Goal: Task Accomplishment & Management: Complete application form

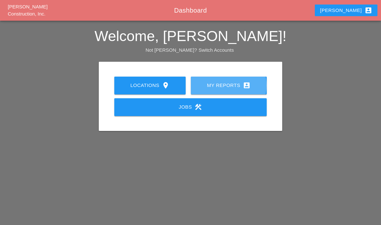
click at [229, 83] on div "My Reports account_box" at bounding box center [228, 85] width 55 height 8
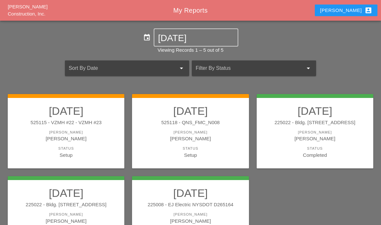
click at [175, 146] on div "Status" at bounding box center [190, 147] width 104 height 5
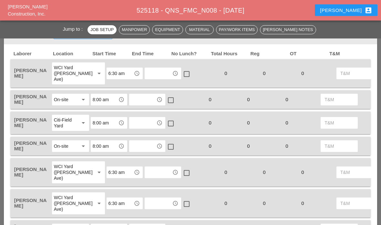
scroll to position [376, 0]
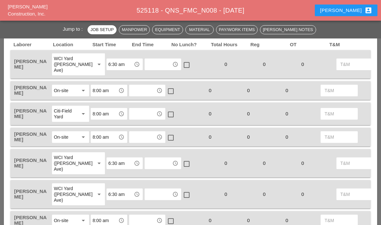
click at [146, 59] on input "text" at bounding box center [158, 64] width 24 height 10
type input "4"
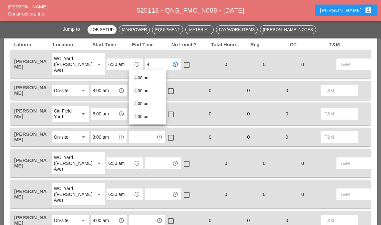
type input "4:3"
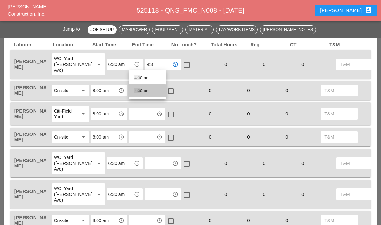
click at [145, 92] on div "4:3 0 pm" at bounding box center [147, 91] width 26 height 8
click at [145, 93] on input "text" at bounding box center [143, 90] width 24 height 10
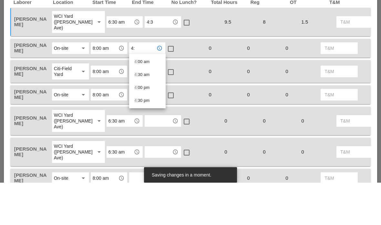
type input "4:3"
click at [138, 110] on div "4:3 0 pm" at bounding box center [147, 116] width 26 height 13
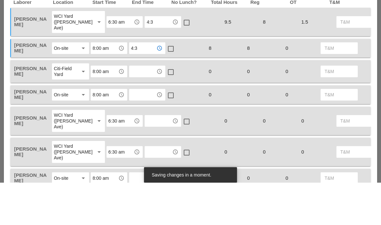
click at [142, 108] on input "text" at bounding box center [143, 113] width 24 height 10
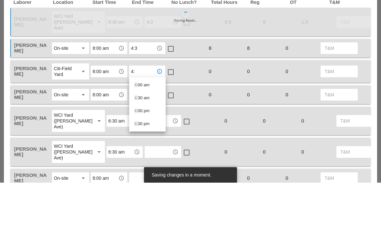
type input "4:3"
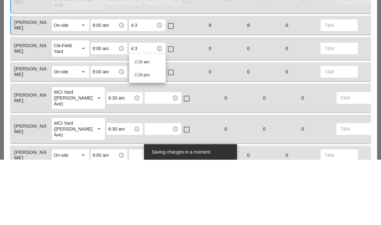
click at [144, 134] on div "4:3 0 pm" at bounding box center [147, 140] width 26 height 13
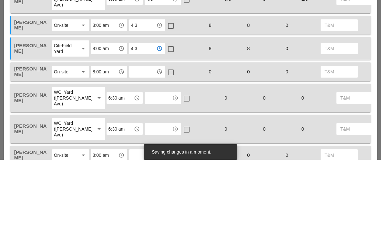
click at [102, 85] on input "8:00 am" at bounding box center [105, 90] width 24 height 10
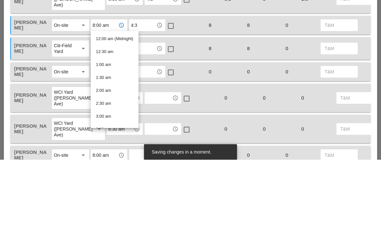
type input "7"
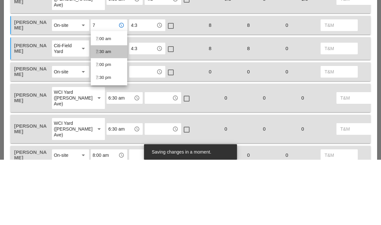
click at [104, 113] on div "7 :30 am" at bounding box center [109, 117] width 26 height 8
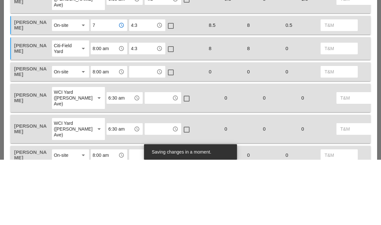
click at [149, 132] on input "text" at bounding box center [143, 137] width 24 height 10
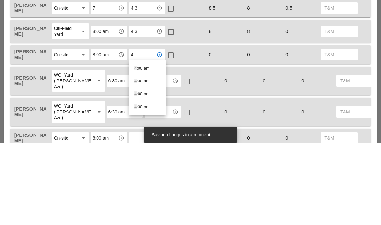
type input "4:3"
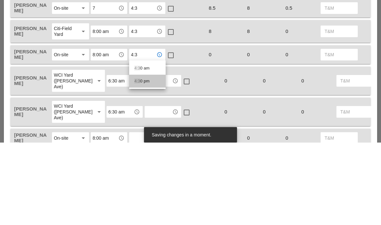
click at [144, 159] on div "4:3 0 pm" at bounding box center [147, 163] width 26 height 8
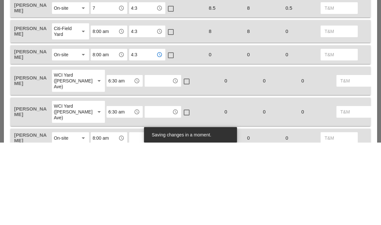
click at [146, 158] on input "text" at bounding box center [158, 163] width 24 height 10
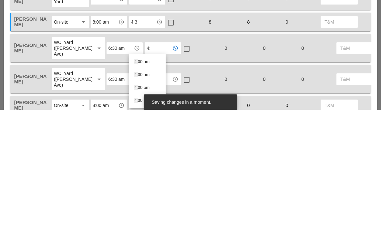
type input "4:3"
click at [144, 185] on div "4:3 0 pm" at bounding box center [147, 189] width 26 height 8
click at [146, 189] on input "text" at bounding box center [158, 194] width 24 height 10
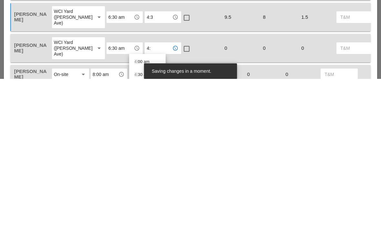
type input "4:3"
click at [145, 216] on div "4:3 0 pm" at bounding box center [147, 220] width 26 height 8
click at [148, 215] on input "text" at bounding box center [143, 220] width 24 height 10
type input "4:3"
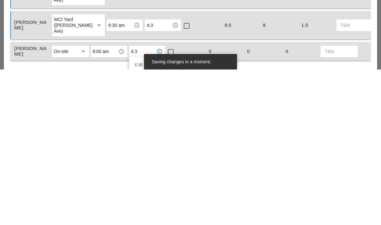
scroll to position [399, 0]
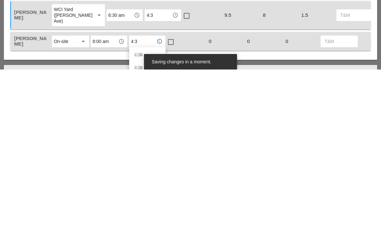
click at [143, 219] on div "4:3 0 pm" at bounding box center [147, 223] width 26 height 8
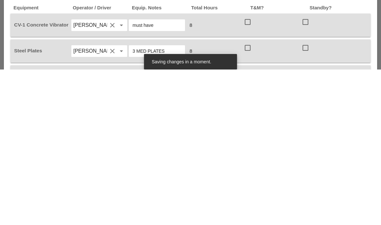
scroll to position [486, 0]
click at [252, 171] on div at bounding box center [247, 176] width 11 height 11
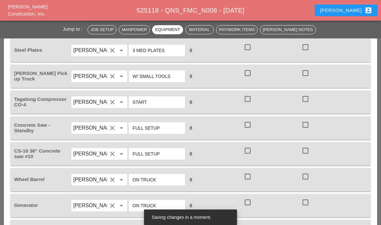
click at [310, 46] on div at bounding box center [305, 47] width 11 height 11
click at [250, 75] on div at bounding box center [247, 72] width 11 height 11
click at [250, 101] on div at bounding box center [247, 98] width 11 height 11
click at [247, 125] on div at bounding box center [247, 124] width 11 height 11
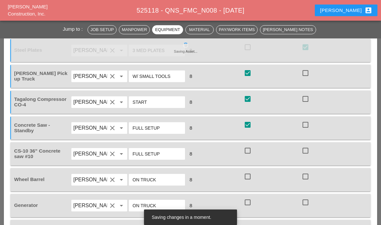
click at [304, 153] on div at bounding box center [305, 150] width 11 height 11
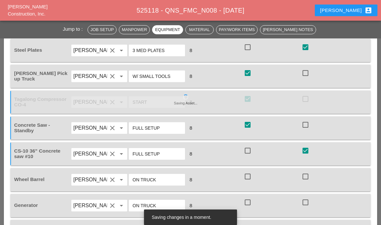
click at [249, 179] on div at bounding box center [247, 176] width 11 height 11
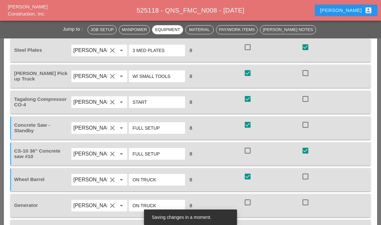
click at [248, 206] on div at bounding box center [247, 201] width 11 height 11
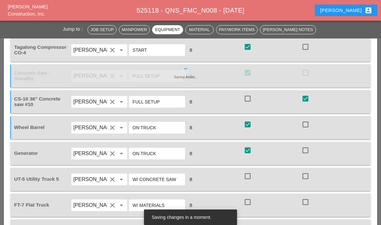
scroll to position [696, 0]
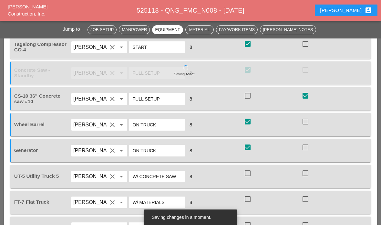
click at [257, 209] on div "check_box_outline_blank" at bounding box center [271, 202] width 57 height 18
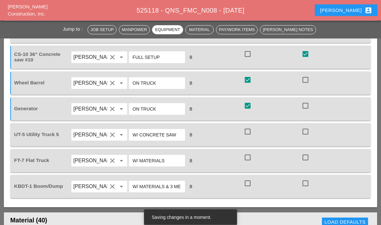
scroll to position [738, 0]
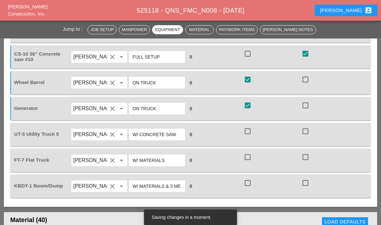
click at [249, 139] on div at bounding box center [249, 141] width 10 height 4
click at [250, 159] on div at bounding box center [247, 156] width 11 height 11
click at [251, 185] on div at bounding box center [247, 182] width 11 height 11
click at [250, 132] on div at bounding box center [247, 130] width 11 height 11
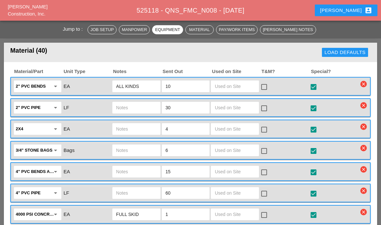
scroll to position [910, 0]
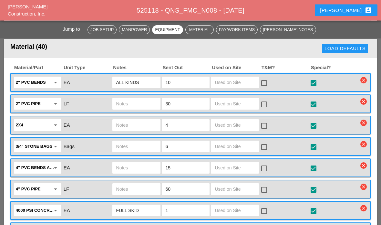
click at [238, 168] on input "text" at bounding box center [235, 168] width 40 height 10
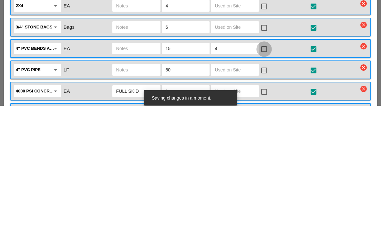
type input "4"
click at [269, 163] on div at bounding box center [263, 168] width 11 height 11
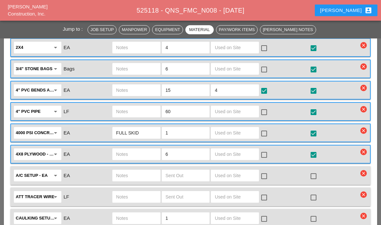
scroll to position [976, 0]
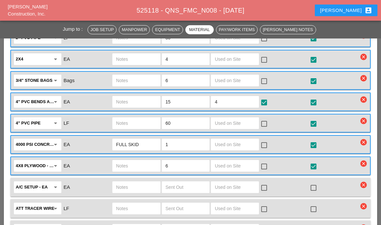
click at [238, 121] on input "text" at bounding box center [235, 123] width 40 height 10
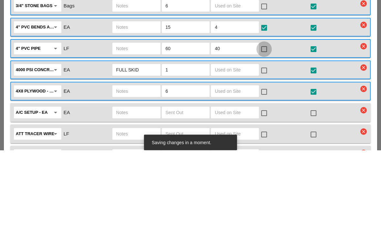
type input "40"
click at [265, 118] on div at bounding box center [263, 123] width 11 height 11
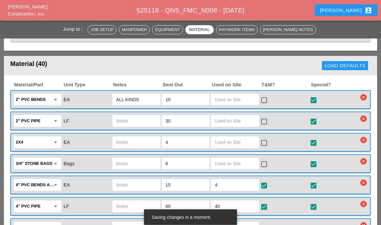
scroll to position [893, 0]
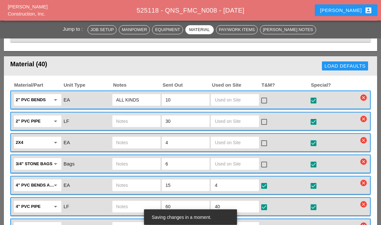
click at [247, 96] on input "text" at bounding box center [235, 100] width 40 height 10
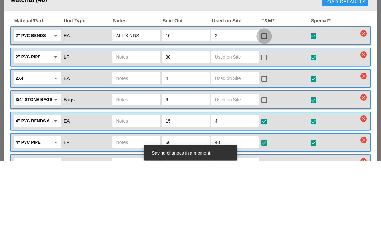
type input "2"
click at [266, 95] on div at bounding box center [263, 100] width 11 height 11
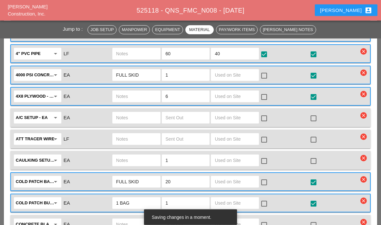
scroll to position [1046, 0]
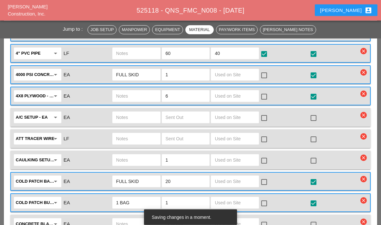
click at [236, 98] on input "text" at bounding box center [235, 96] width 40 height 10
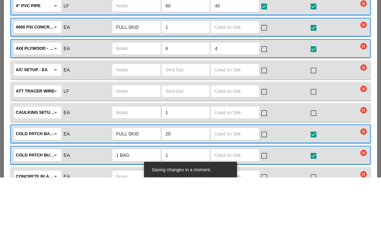
type input "4"
click at [270, 93] on div "check_box_outline_blank" at bounding box center [265, 97] width 10 height 8
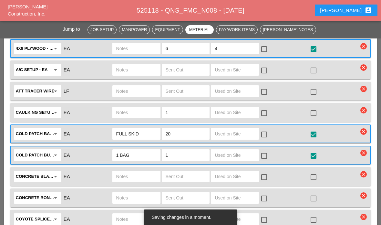
click at [263, 52] on div at bounding box center [263, 49] width 11 height 11
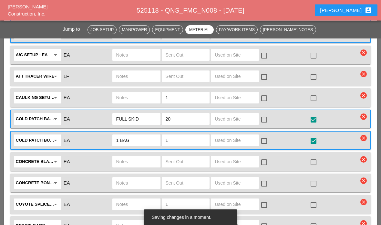
scroll to position [1109, 0]
click at [242, 75] on input "text" at bounding box center [235, 76] width 40 height 10
type input "40"
click at [267, 78] on div at bounding box center [263, 76] width 11 height 11
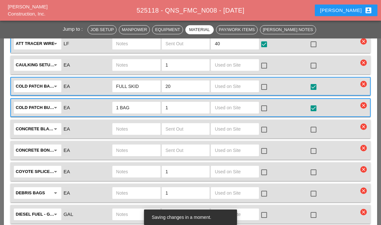
click at [244, 85] on input "text" at bounding box center [235, 86] width 40 height 10
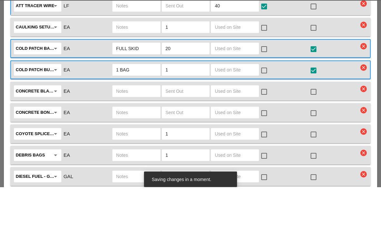
click at [245, 103] on input "text" at bounding box center [235, 108] width 40 height 10
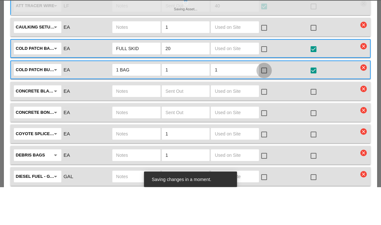
type input "1"
click at [266, 103] on div at bounding box center [263, 108] width 11 height 11
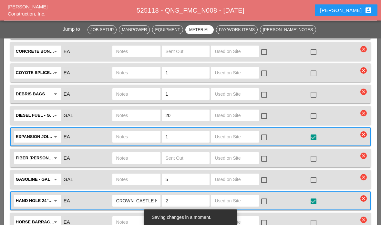
scroll to position [1257, 0]
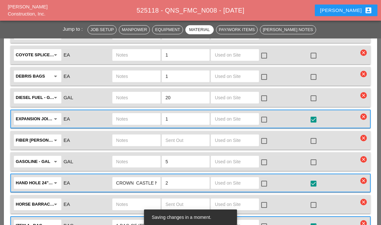
click at [244, 96] on input "text" at bounding box center [235, 97] width 40 height 10
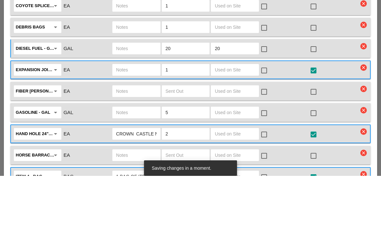
type input "20"
click at [267, 93] on div at bounding box center [263, 98] width 11 height 11
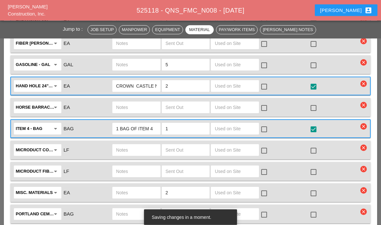
scroll to position [1355, 0]
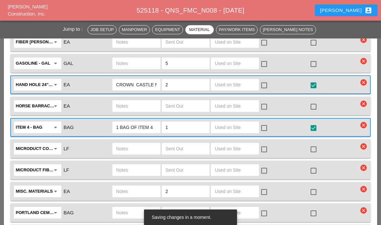
click at [246, 87] on input "text" at bounding box center [235, 84] width 40 height 10
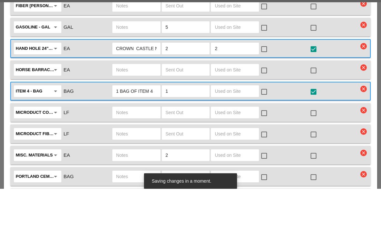
type input "2"
click at [265, 80] on div at bounding box center [263, 85] width 11 height 11
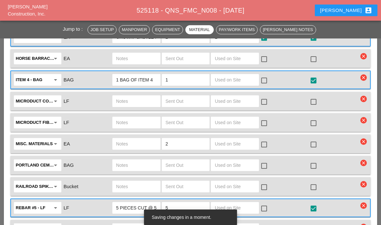
click at [243, 79] on input "text" at bounding box center [235, 80] width 40 height 10
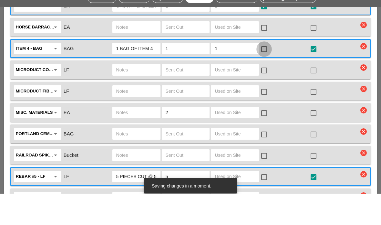
type input "1"
click at [265, 75] on div at bounding box center [263, 80] width 11 height 11
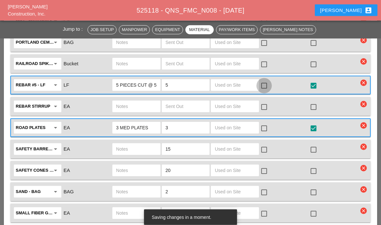
scroll to position [1532, 0]
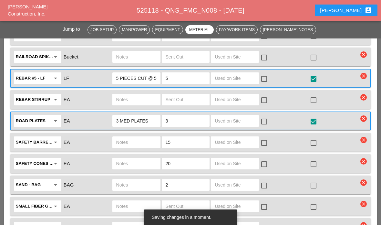
click at [245, 82] on input "text" at bounding box center [235, 78] width 40 height 10
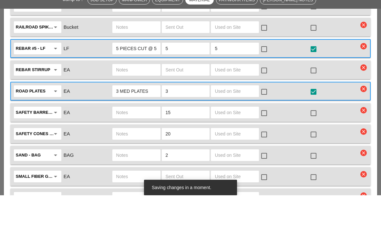
type input "5"
click at [267, 73] on div at bounding box center [263, 78] width 11 height 11
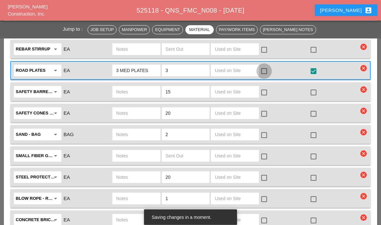
scroll to position [1591, 0]
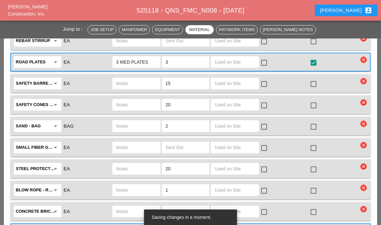
click at [248, 84] on input "text" at bounding box center [235, 83] width 40 height 10
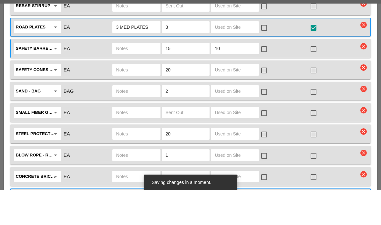
type input "10"
click at [229, 99] on input "text" at bounding box center [235, 104] width 40 height 10
type input "10"
click at [267, 78] on div at bounding box center [263, 83] width 11 height 11
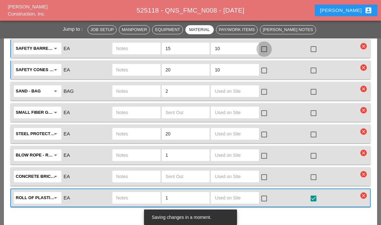
click at [266, 73] on div at bounding box center [263, 70] width 11 height 11
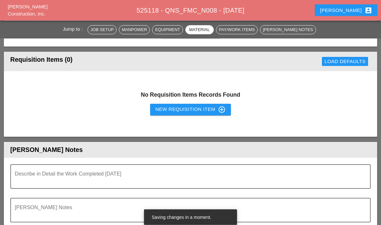
scroll to position [1848, 0]
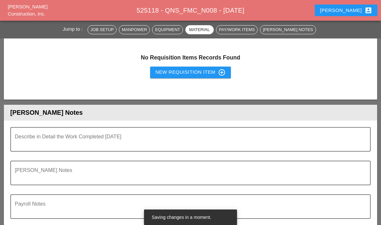
click at [265, 130] on div "Describe in Detail the Work Completed [DATE]" at bounding box center [188, 138] width 346 height 23
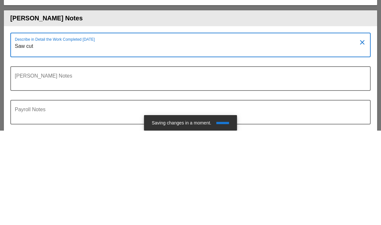
type textarea "Saw cut"
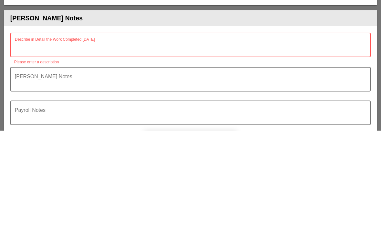
type textarea "3"
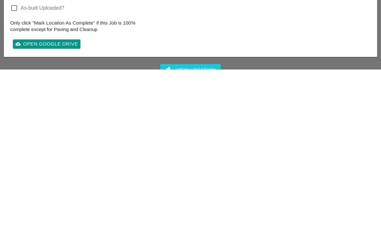
scroll to position [1986, 0]
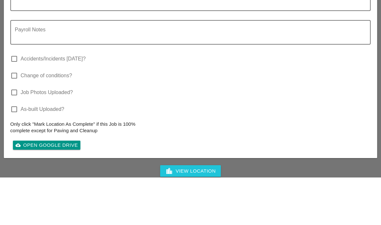
type textarea "Saw cut 3 concrete sidewalk flags. Saw cut conventional trench. Complete one VZ…"
click at [55, 68] on div "Payroll Notes" at bounding box center [190, 80] width 360 height 25
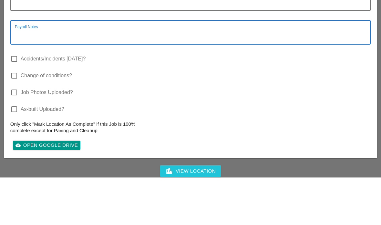
click at [48, 43] on textarea "Foreman's Notes" at bounding box center [188, 50] width 346 height 15
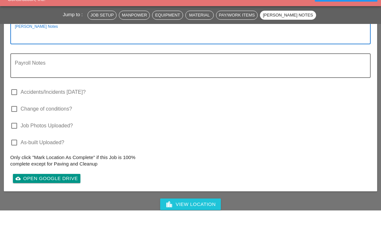
click at [15, 43] on textarea "Foreman's Notes" at bounding box center [188, 50] width 346 height 15
click at [12, 61] on div at bounding box center [190, 63] width 360 height 4
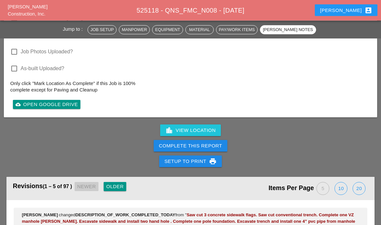
scroll to position [2076, 0]
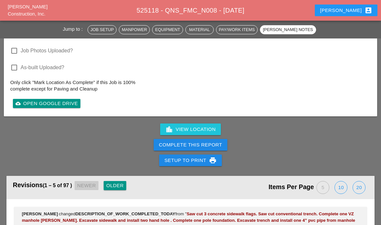
click at [175, 141] on div "Complete This Report" at bounding box center [190, 144] width 63 height 7
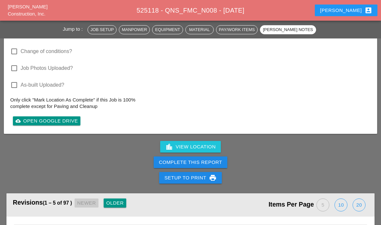
scroll to position [2059, 0]
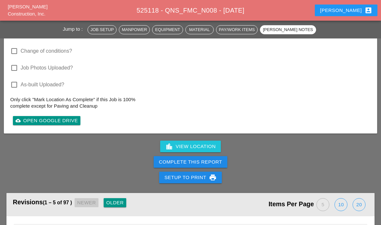
click at [186, 159] on div "Complete This Report" at bounding box center [190, 161] width 63 height 7
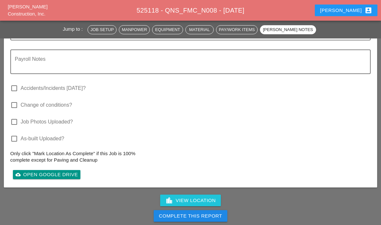
scroll to position [2022, 0]
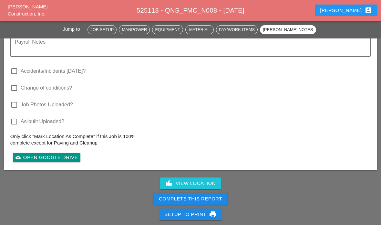
click at [169, 195] on div "Complete This Report" at bounding box center [190, 198] width 63 height 7
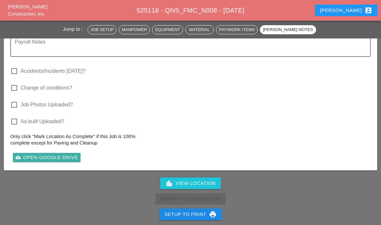
click at [47, 155] on div "cloud_upload Open Google Drive" at bounding box center [46, 157] width 62 height 7
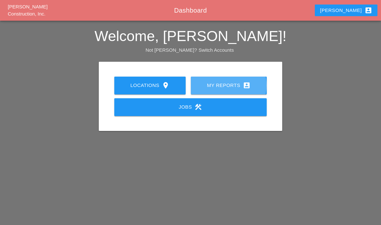
click at [231, 87] on div "My Reports account_box" at bounding box center [228, 85] width 55 height 8
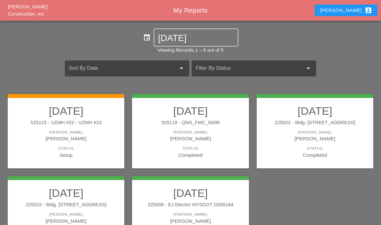
click at [184, 130] on div "[PERSON_NAME]" at bounding box center [190, 131] width 104 height 5
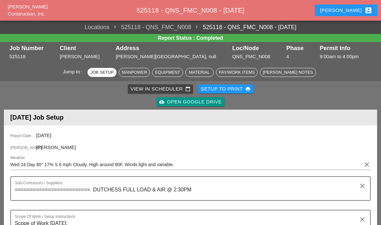
click at [199, 93] on button "Setup to Print print" at bounding box center [225, 88] width 55 height 9
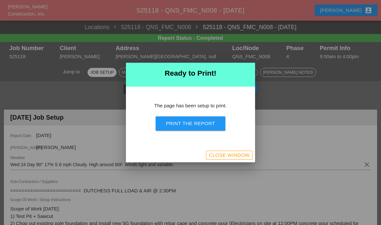
click at [302, 116] on div at bounding box center [190, 112] width 381 height 225
click at [240, 154] on div "Close Window" at bounding box center [229, 154] width 41 height 7
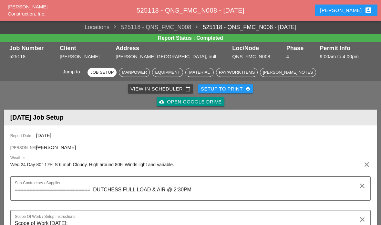
click at [192, 99] on div "cloud_upload Open Google Drive" at bounding box center [190, 101] width 62 height 7
